Goal: Book appointment/travel/reservation

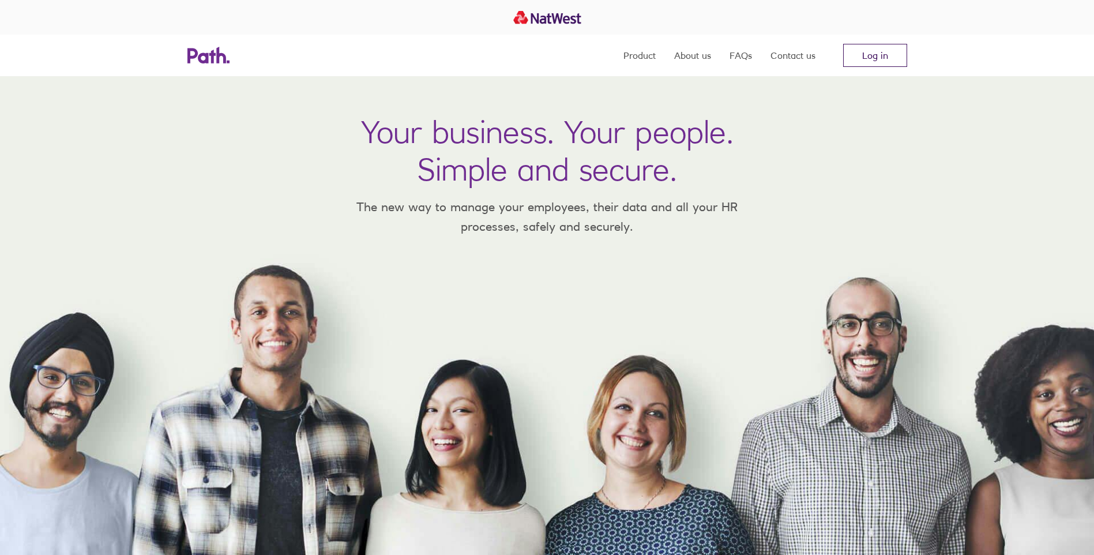
click at [856, 51] on link "Log in" at bounding box center [875, 55] width 64 height 23
click at [885, 55] on link "Log in" at bounding box center [875, 55] width 64 height 23
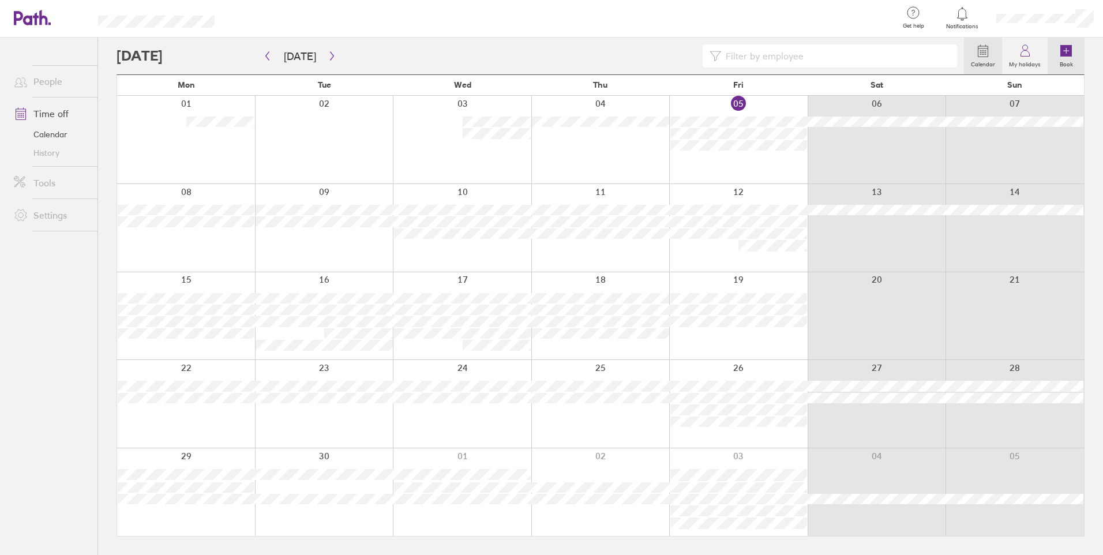
click at [1064, 51] on icon at bounding box center [1065, 51] width 5 height 0
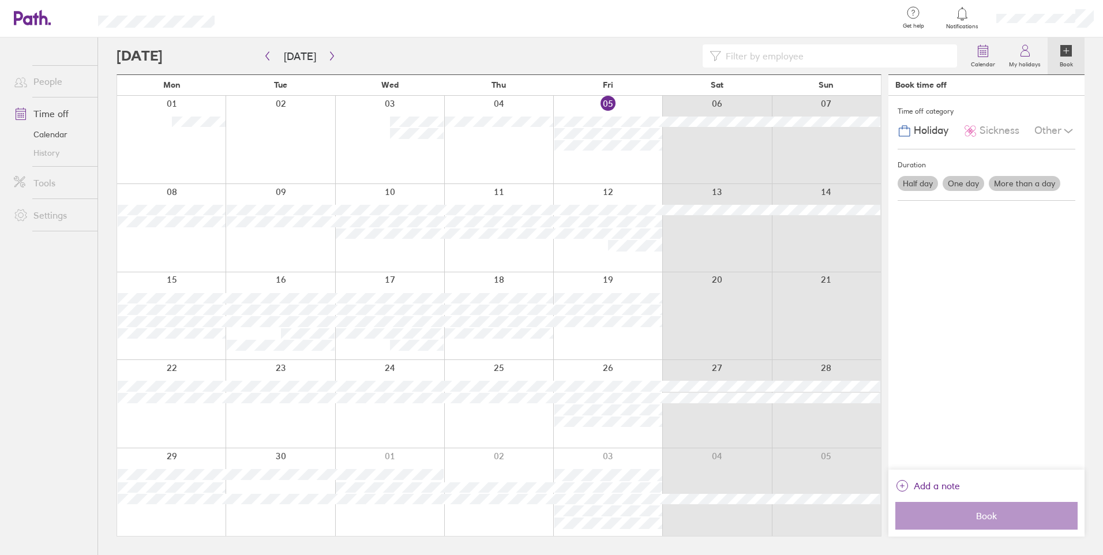
click at [1029, 187] on label "More than a day" at bounding box center [1025, 183] width 72 height 15
click at [0, 0] on input "More than a day" at bounding box center [0, 0] width 0 height 0
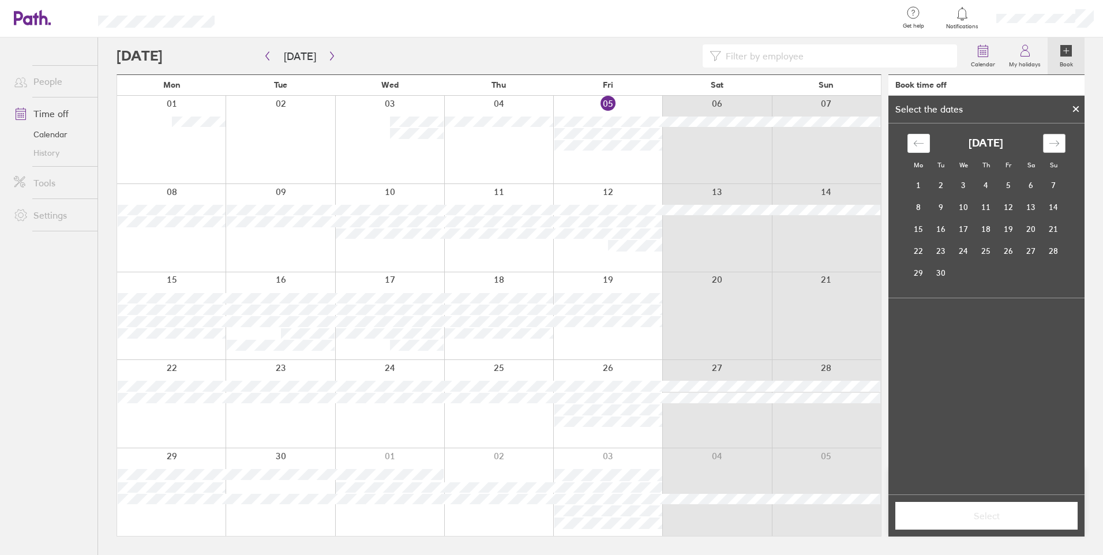
click at [1051, 138] on icon "Move forward to switch to the next month." at bounding box center [1054, 143] width 11 height 11
click at [987, 230] on td "13" at bounding box center [986, 229] width 22 height 22
click at [1009, 228] on td "14" at bounding box center [1008, 229] width 22 height 22
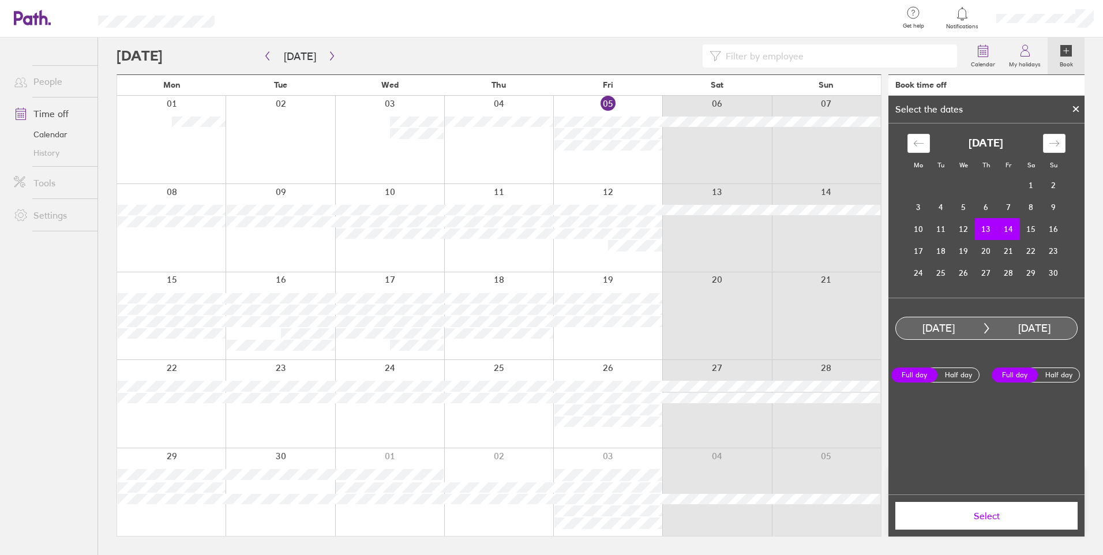
click at [1080, 108] on div at bounding box center [1075, 109] width 17 height 20
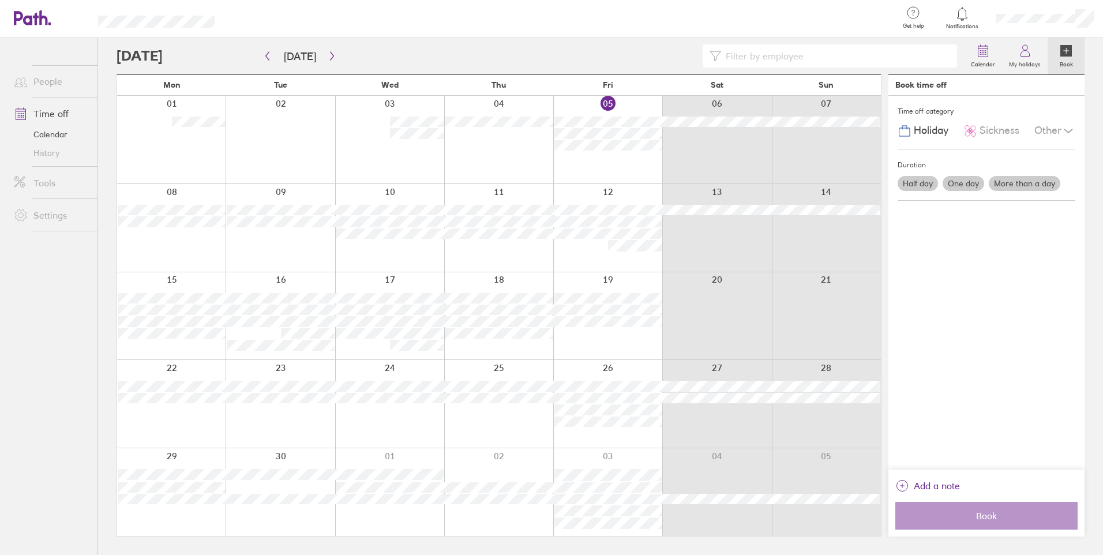
click at [960, 178] on label "One day" at bounding box center [963, 183] width 42 height 15
click at [0, 0] on input "One day" at bounding box center [0, 0] width 0 height 0
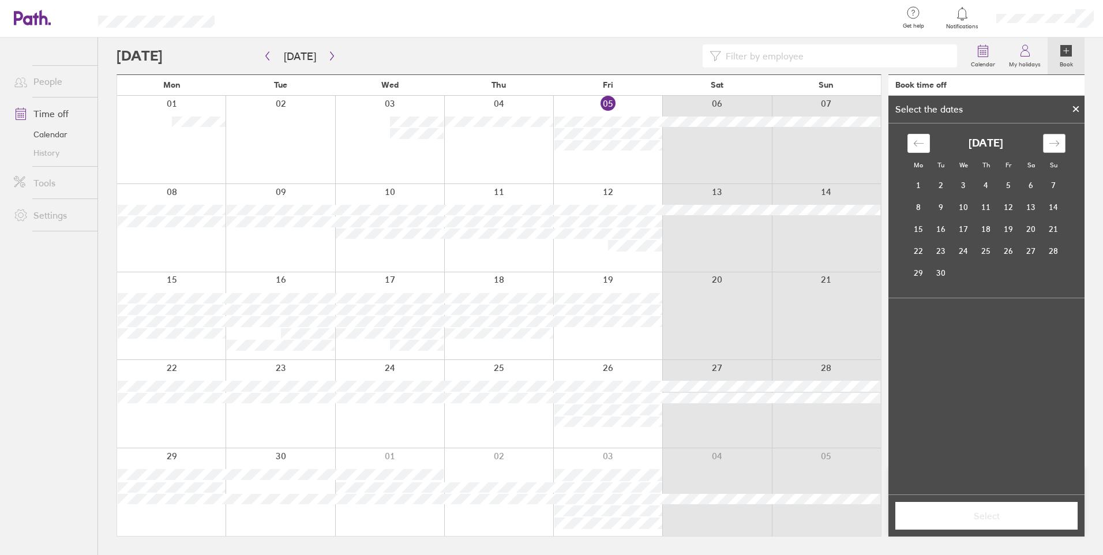
click at [1057, 148] on icon "Move forward to switch to the next month." at bounding box center [1054, 143] width 11 height 11
click at [988, 232] on td "13" at bounding box center [986, 229] width 22 height 22
click at [982, 512] on span "Select" at bounding box center [986, 515] width 166 height 10
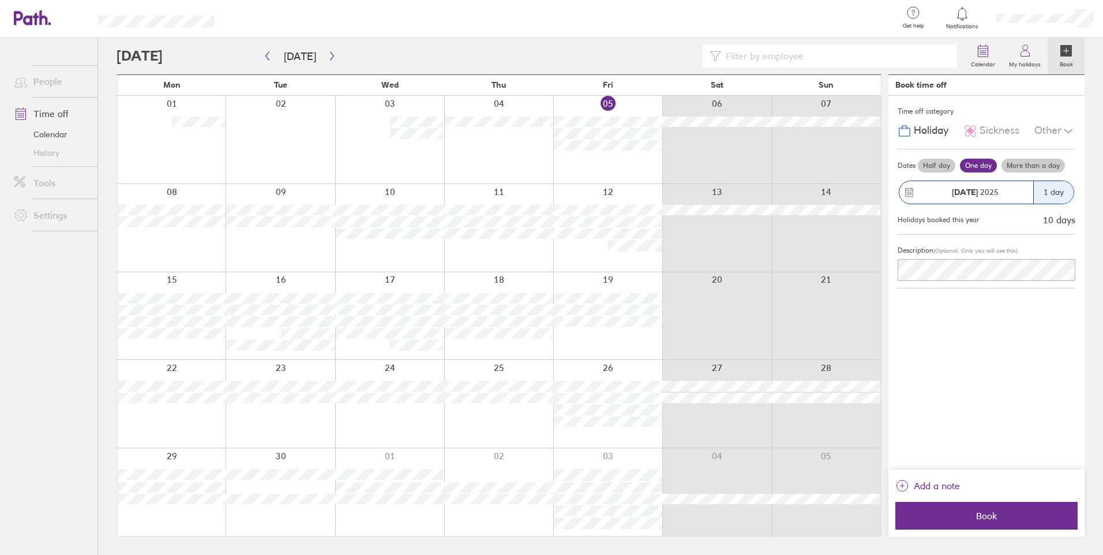
click at [949, 281] on div "Description (Optional. Only you will see this)" at bounding box center [986, 262] width 178 height 54
click at [975, 520] on span "Book" at bounding box center [986, 515] width 166 height 10
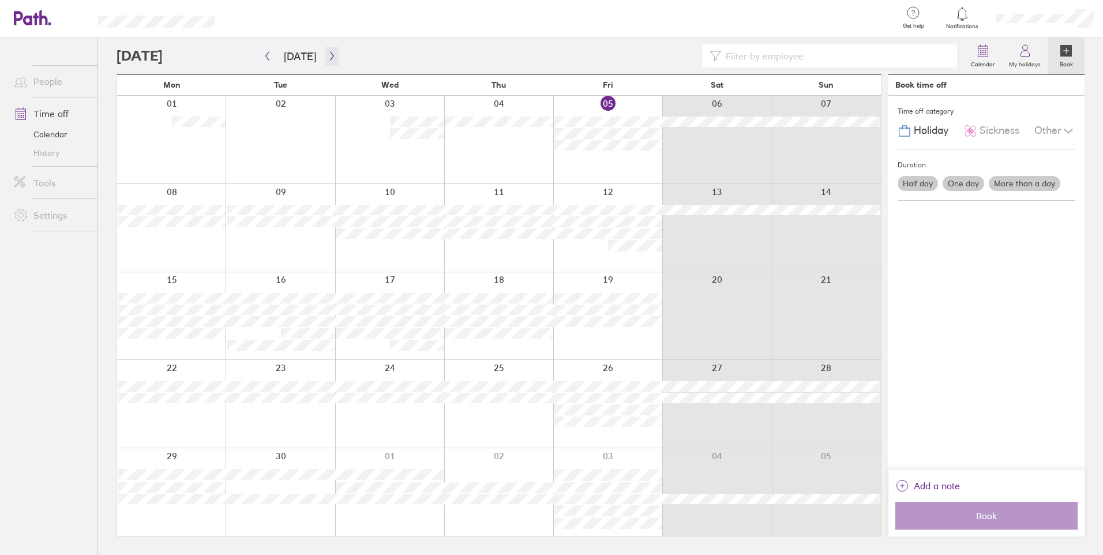
click at [328, 59] on icon "button" at bounding box center [332, 55] width 9 height 9
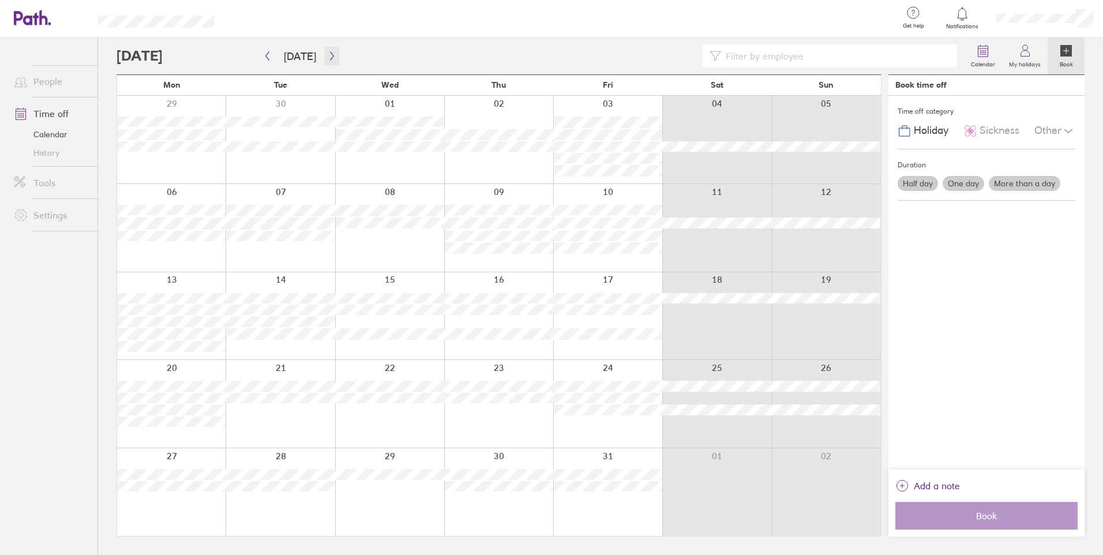
click at [328, 58] on icon "button" at bounding box center [332, 55] width 9 height 9
